Goal: Task Accomplishment & Management: Manage account settings

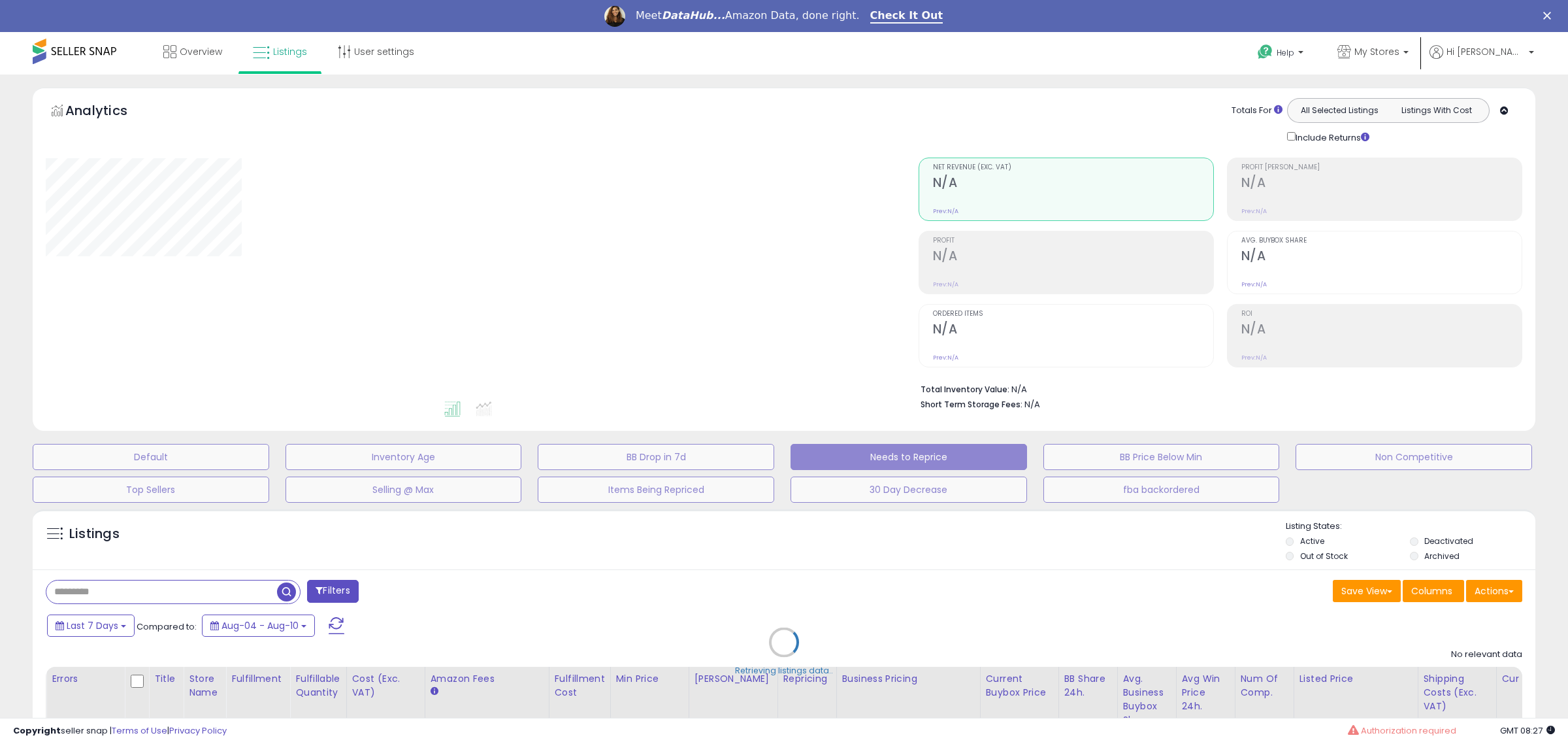
select select "**"
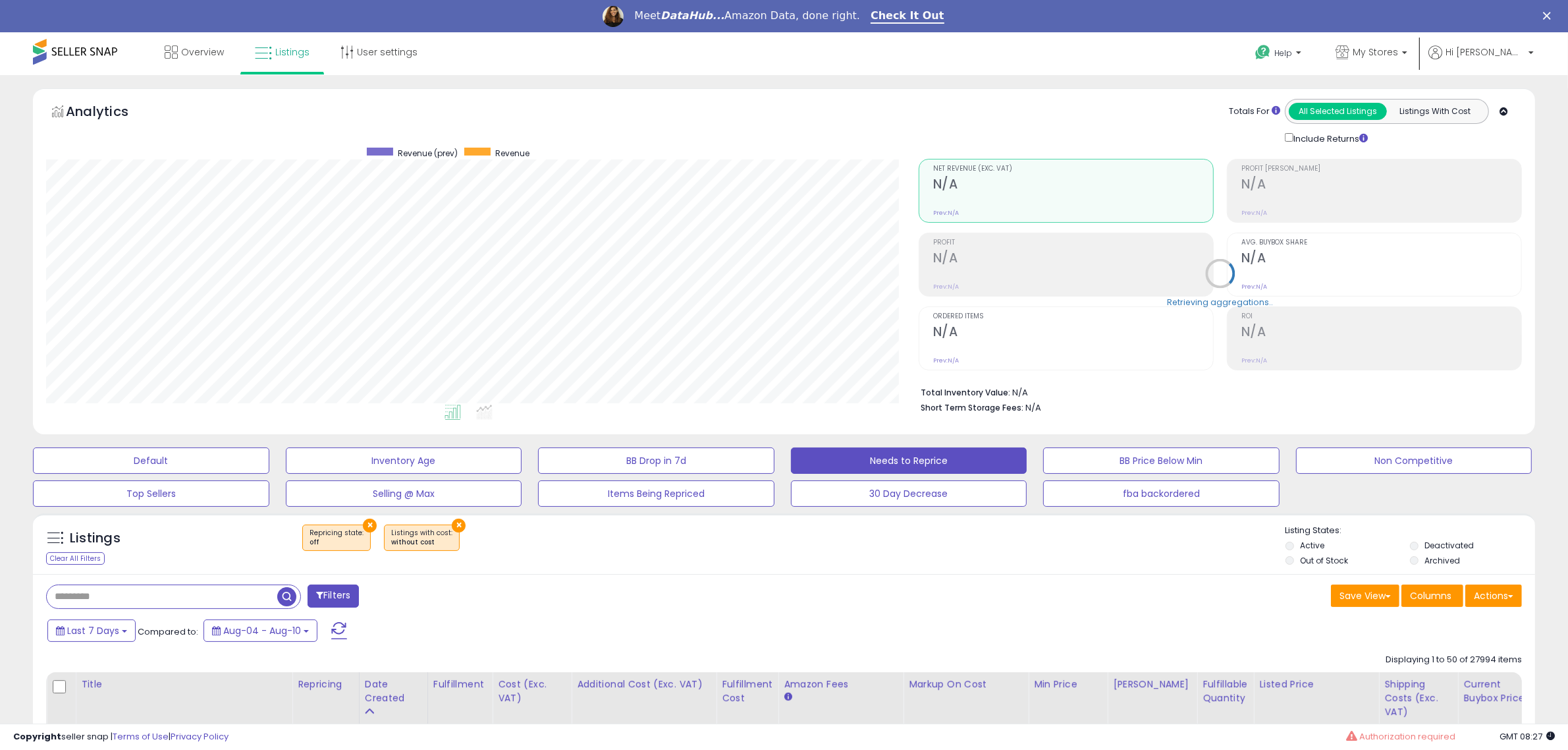
scroll to position [270, 872]
click at [870, 597] on div "Save View Save As New View Update Current View Columns Actions Import Export Vi…" at bounding box center [1158, 597] width 748 height 26
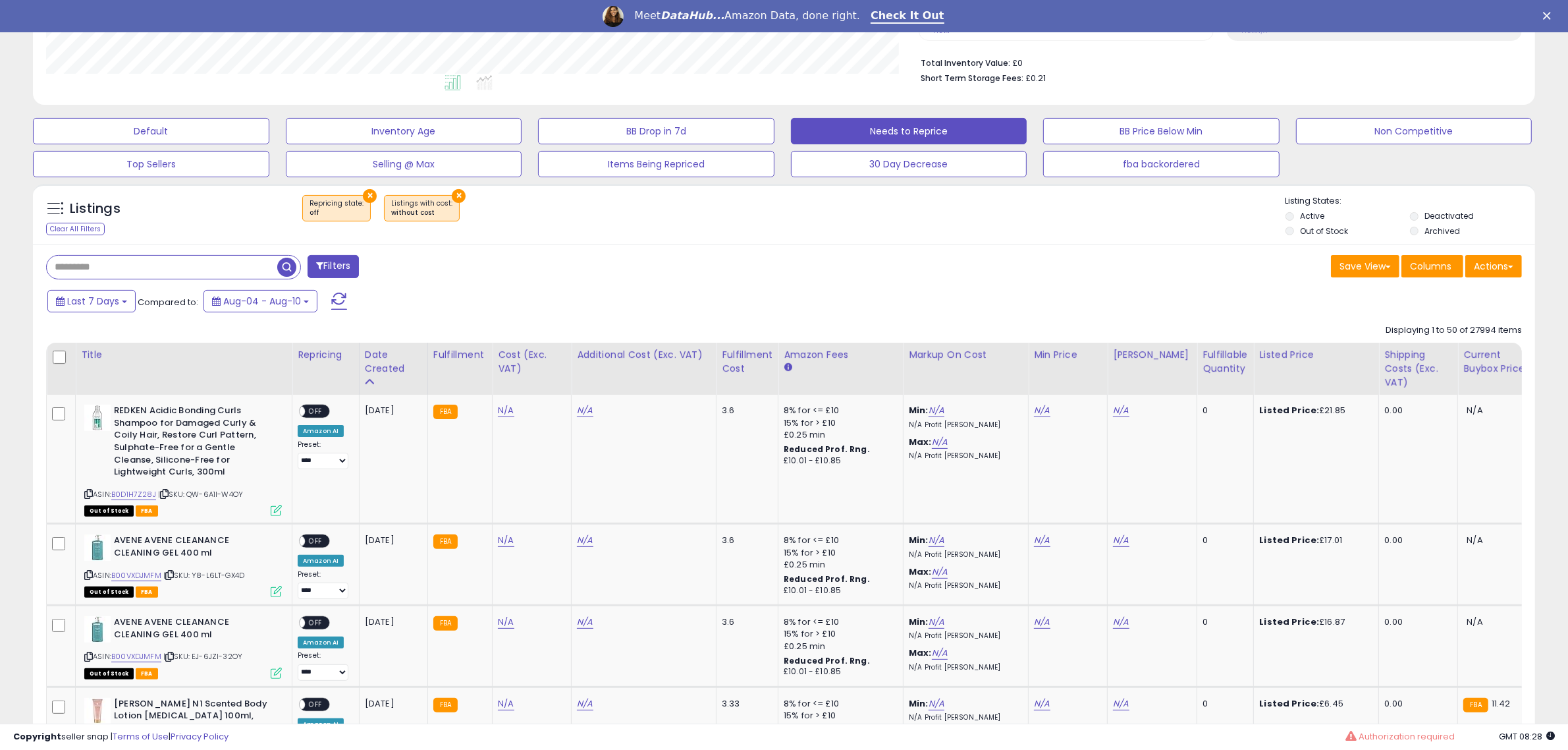
scroll to position [247, 0]
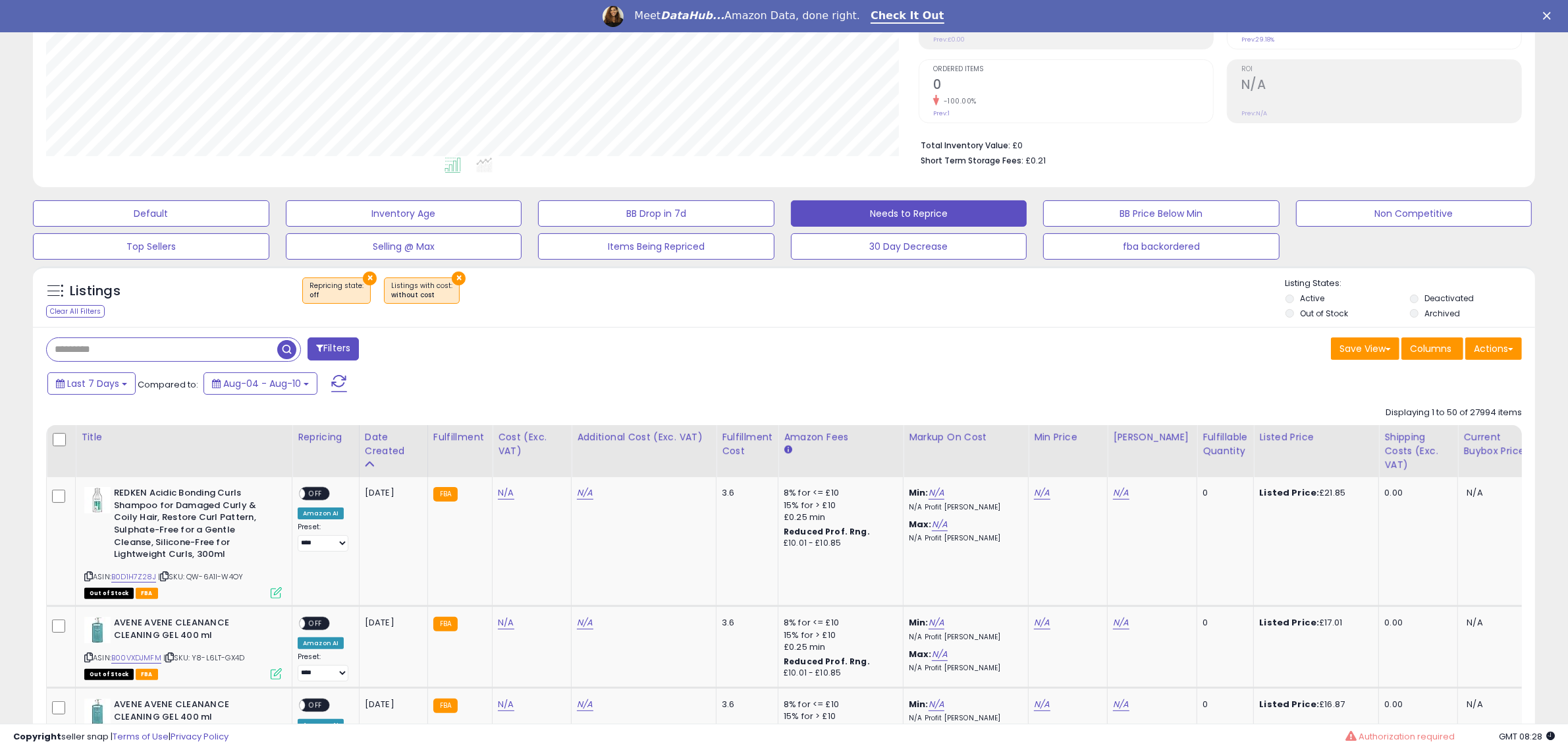
click at [1342, 317] on label "Out of Stock" at bounding box center [1323, 313] width 48 height 11
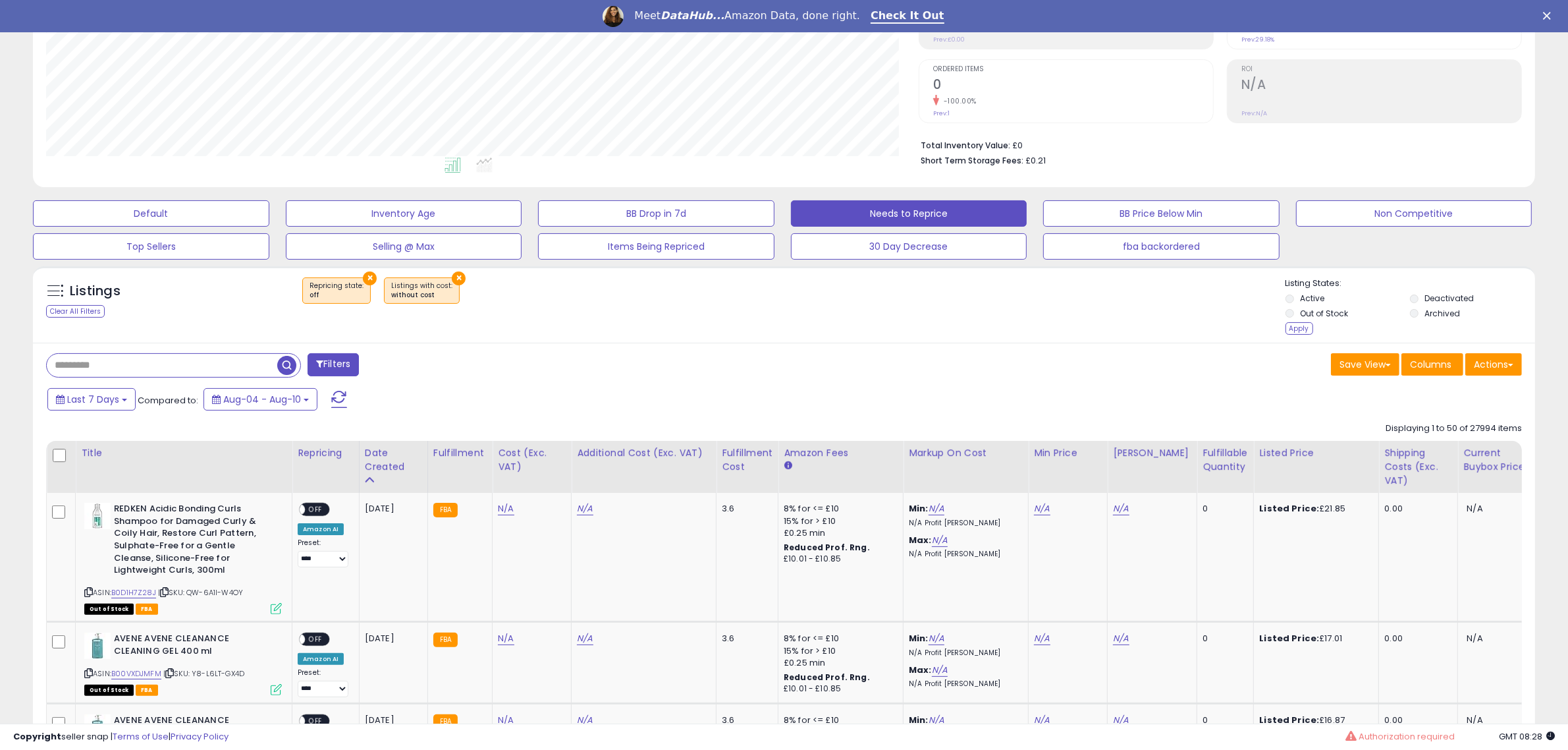
click at [1450, 311] on label "Archived" at bounding box center [1442, 313] width 36 height 11
click at [1441, 291] on div "Listing States: Active Deactivated Out of Stock Archived Apply" at bounding box center [1410, 308] width 250 height 61
click at [1428, 301] on label "Deactivated" at bounding box center [1449, 298] width 49 height 11
click at [1315, 327] on div "Listing States: Active Deactivated Out of Stock Archived Apply" at bounding box center [1410, 308] width 250 height 61
click at [1305, 327] on div "Apply" at bounding box center [1299, 328] width 28 height 12
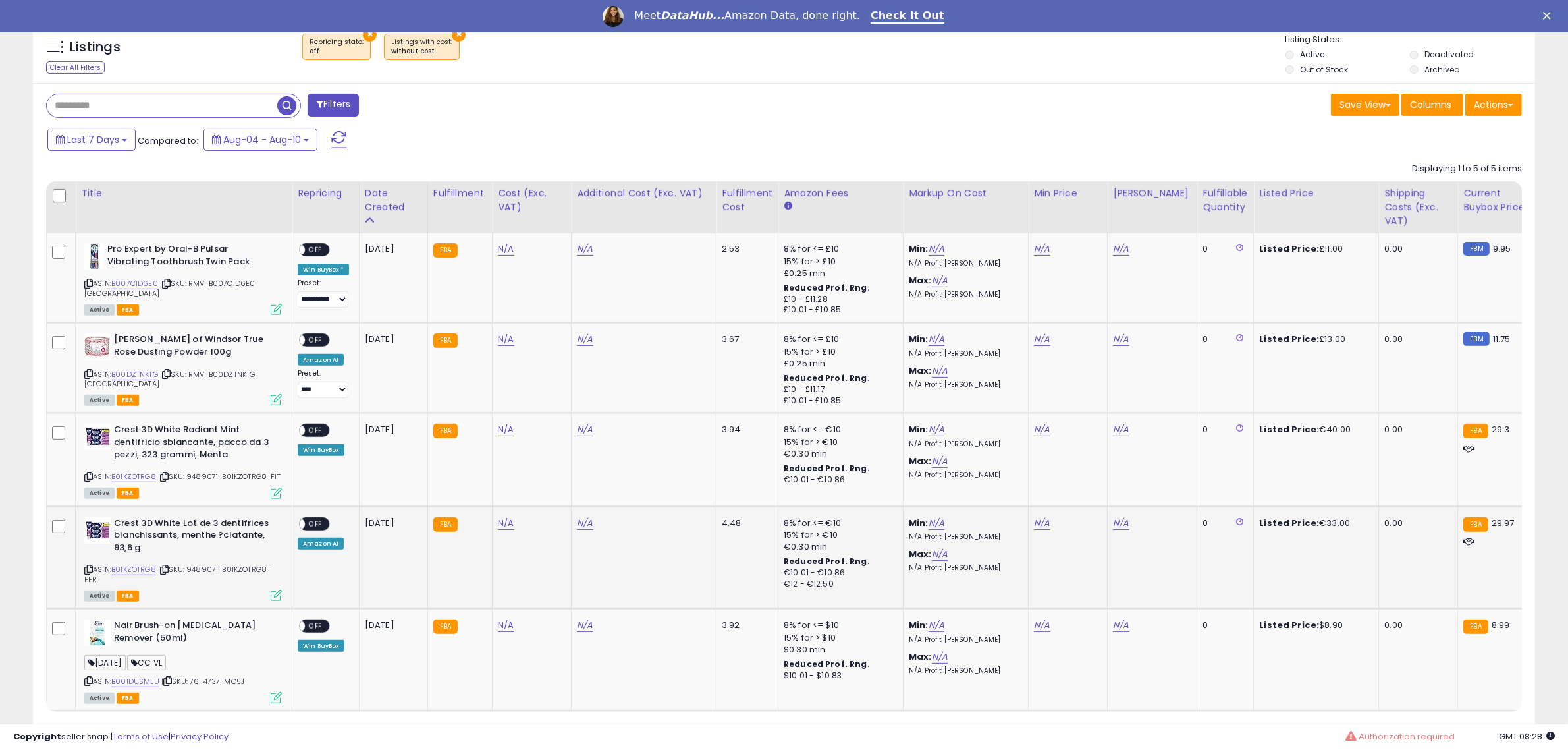
scroll to position [270, 872]
